Goal: Check status: Check status

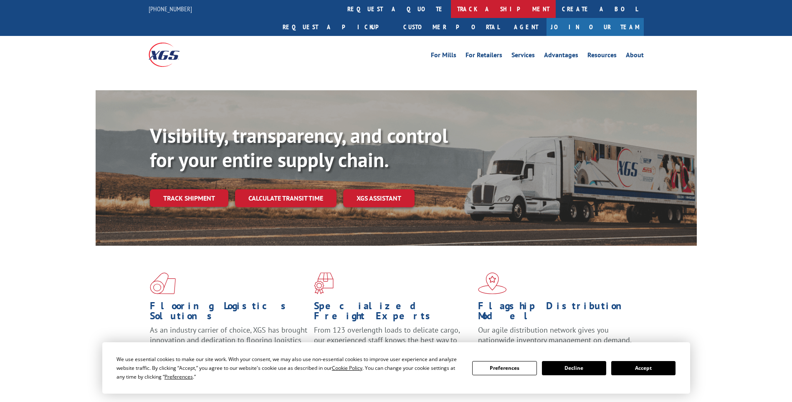
click at [451, 11] on link "track a shipment" at bounding box center [503, 9] width 105 height 18
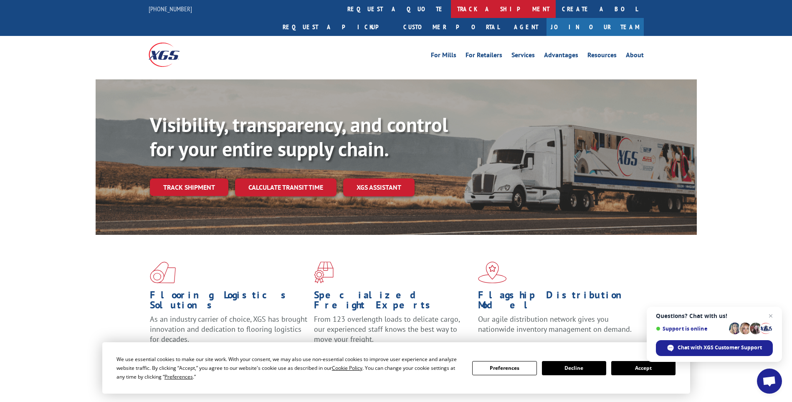
click at [451, 11] on link "track a shipment" at bounding box center [503, 9] width 105 height 18
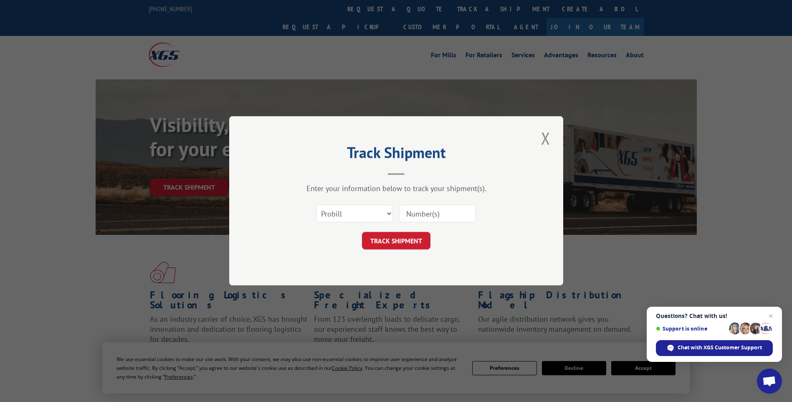
click at [444, 216] on input at bounding box center [437, 214] width 77 height 18
paste input "12970681"
type input "12970681"
click at [392, 240] on button "TRACK SHIPMENT" at bounding box center [396, 241] width 69 height 18
